Goal: Information Seeking & Learning: Learn about a topic

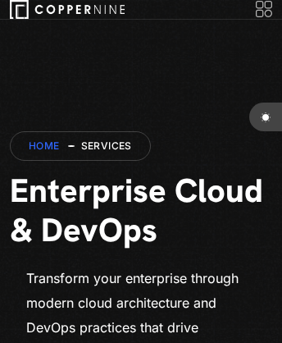
scroll to position [7803, 0]
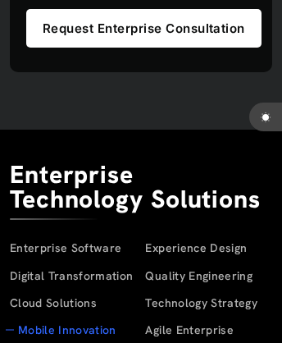
click at [57, 335] on link "Mobile Innovation" at bounding box center [67, 329] width 98 height 15
